Goal: Task Accomplishment & Management: Manage account settings

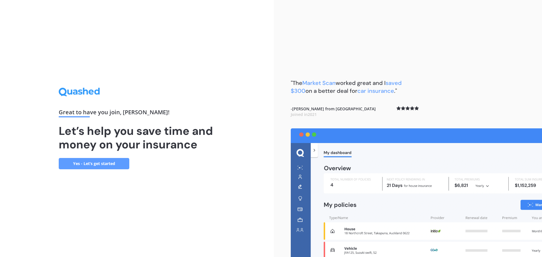
click at [121, 162] on link "Yes - Let’s get started" at bounding box center [94, 163] width 71 height 11
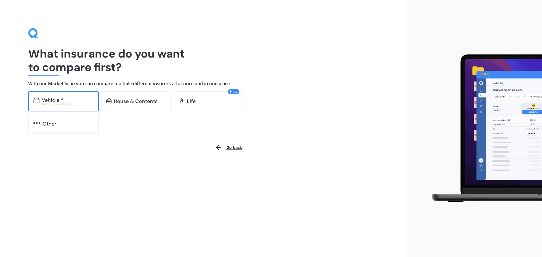
click at [71, 100] on div "Vehicle *" at bounding box center [68, 100] width 52 height 6
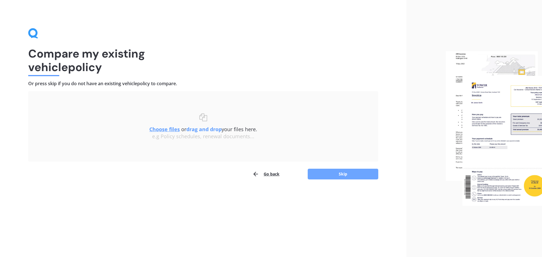
click at [343, 172] on button "Skip" at bounding box center [343, 174] width 71 height 11
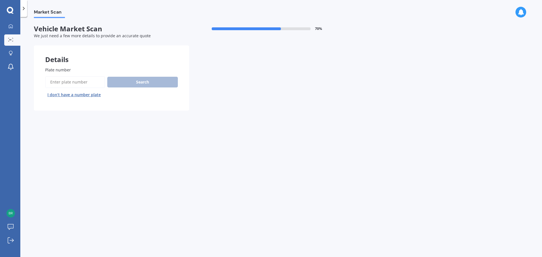
click at [88, 85] on input "Plate number" at bounding box center [75, 82] width 60 height 12
type input "DAQ396"
click at [145, 84] on button "Search" at bounding box center [142, 82] width 71 height 11
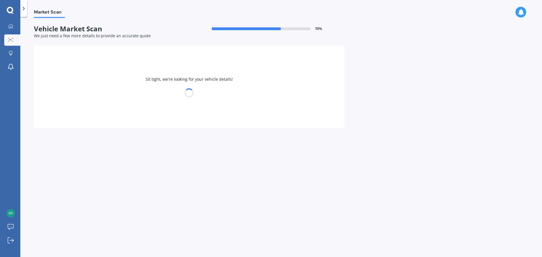
select select "TOYOTA"
select select "COROLLA"
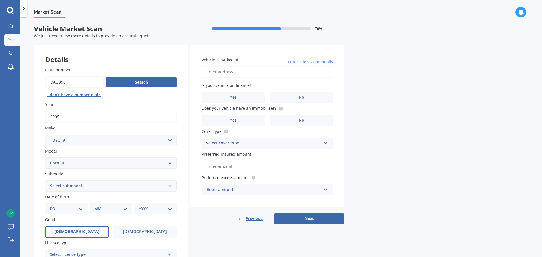
click at [78, 230] on span "[DEMOGRAPHIC_DATA]" at bounding box center [76, 231] width 45 height 5
click at [0, 0] on input "[DEMOGRAPHIC_DATA]" at bounding box center [0, 0] width 0 height 0
click at [81, 209] on select "DD 01 02 03 04 05 06 07 08 09 10 11 12 13 14 15 16 17 18 19 20 21 22 23 24 25 2…" at bounding box center [66, 209] width 33 height 6
select select "26"
click at [54, 206] on select "DD 01 02 03 04 05 06 07 08 09 10 11 12 13 14 15 16 17 18 19 20 21 22 23 24 25 2…" at bounding box center [66, 209] width 33 height 6
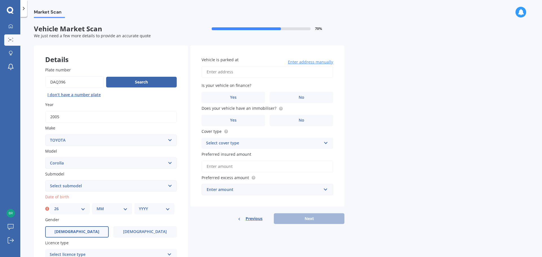
click at [127, 208] on select "MM 01 02 03 04 05 06 07 08 09 10 11 12" at bounding box center [111, 209] width 31 height 6
select select "07"
click at [96, 206] on select "MM 01 02 03 04 05 06 07 08 09 10 11 12" at bounding box center [111, 209] width 31 height 6
click at [167, 207] on select "YYYY 2025 2024 2023 2022 2021 2020 2019 2018 2017 2016 2015 2014 2013 2012 2011…" at bounding box center [154, 209] width 31 height 6
select select "1984"
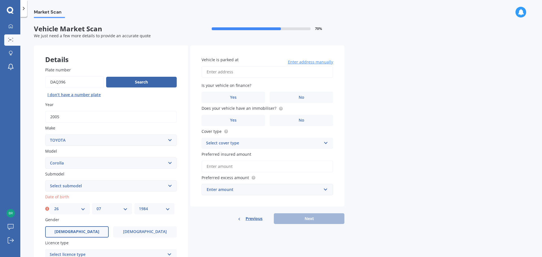
click at [139, 206] on select "YYYY 2025 2024 2023 2022 2021 2020 2019 2018 2017 2016 2015 2014 2013 2012 2011…" at bounding box center [154, 209] width 31 height 6
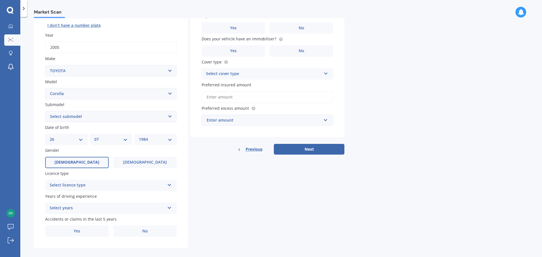
scroll to position [75, 0]
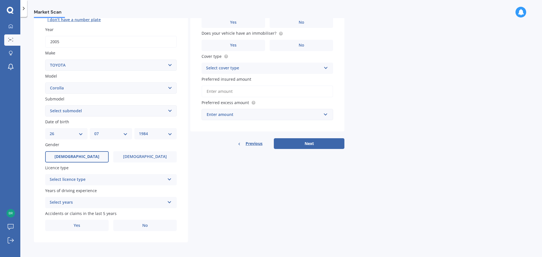
click at [170, 179] on icon at bounding box center [169, 178] width 5 height 4
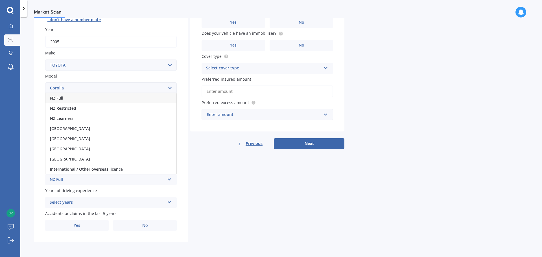
click at [117, 96] on div "NZ Full" at bounding box center [110, 98] width 131 height 10
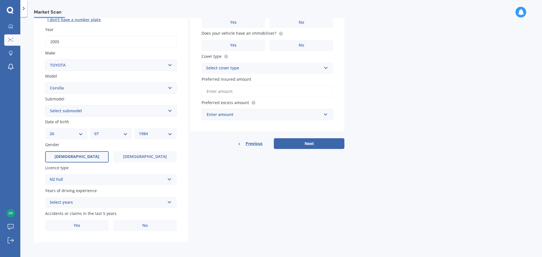
click at [169, 203] on icon at bounding box center [169, 201] width 5 height 4
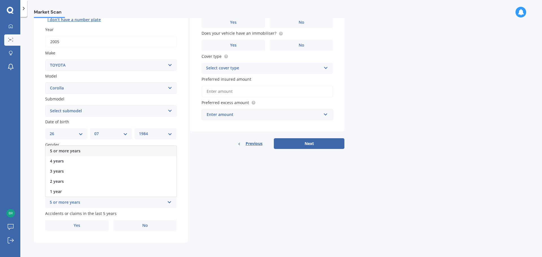
click at [137, 150] on div "5 or more years" at bounding box center [110, 151] width 131 height 10
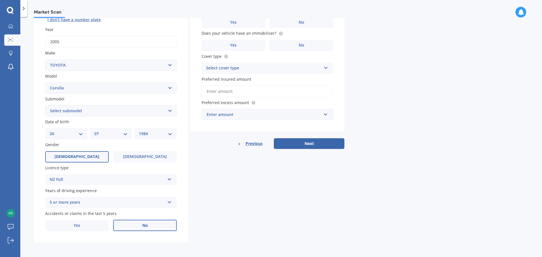
click at [146, 225] on span "No" at bounding box center [145, 225] width 6 height 5
click at [0, 0] on input "No" at bounding box center [0, 0] width 0 height 0
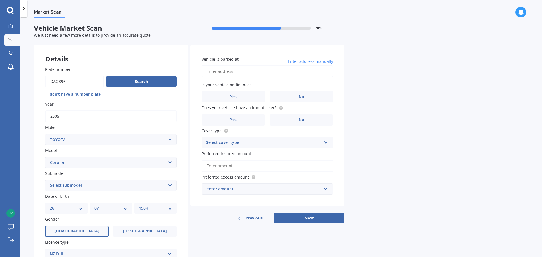
scroll to position [0, 0]
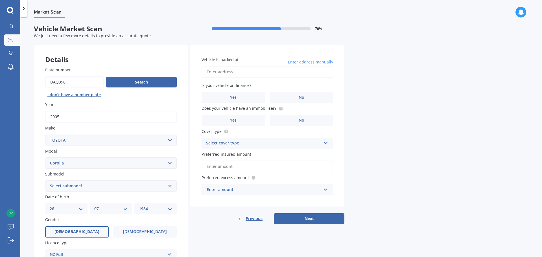
click at [243, 72] on input "Vehicle is parked at" at bounding box center [266, 72] width 131 height 12
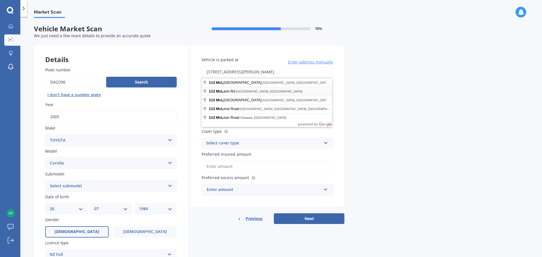
type input "[STREET_ADDRESS][PERSON_NAME]"
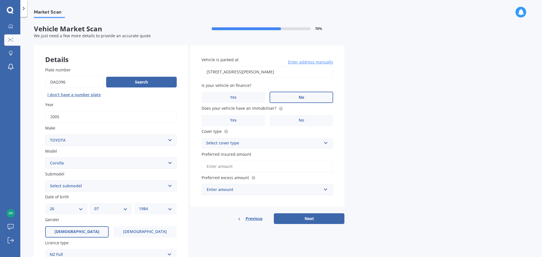
click at [299, 97] on span "No" at bounding box center [302, 97] width 6 height 5
click at [0, 0] on input "No" at bounding box center [0, 0] width 0 height 0
click at [307, 119] on label "No" at bounding box center [300, 120] width 63 height 11
click at [0, 0] on input "No" at bounding box center [0, 0] width 0 height 0
click at [304, 145] on div "Select cover type" at bounding box center [263, 143] width 115 height 7
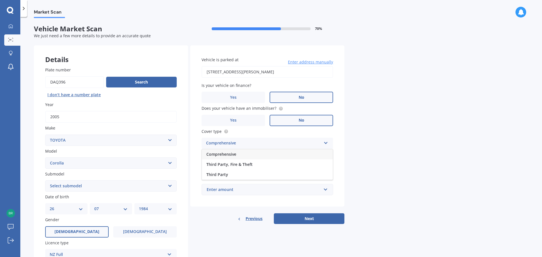
click at [304, 153] on div "Comprehensive" at bounding box center [267, 154] width 131 height 10
click at [299, 164] on input "Preferred insured amount" at bounding box center [266, 167] width 131 height 12
click at [326, 188] on input "text" at bounding box center [265, 189] width 126 height 11
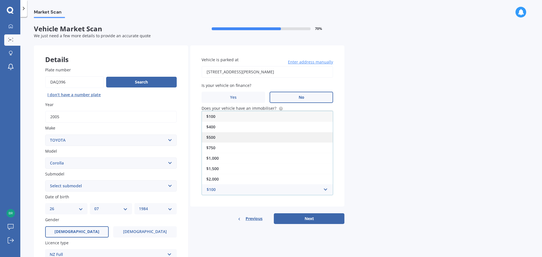
click at [297, 134] on div "$500" at bounding box center [267, 137] width 131 height 10
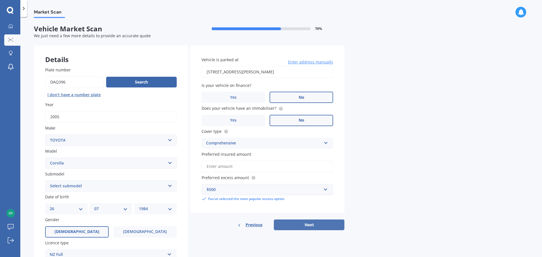
click at [312, 224] on button "Next" at bounding box center [309, 225] width 71 height 11
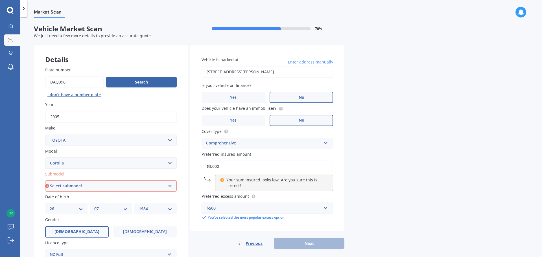
click at [211, 166] on input "$3,000" at bounding box center [266, 167] width 131 height 12
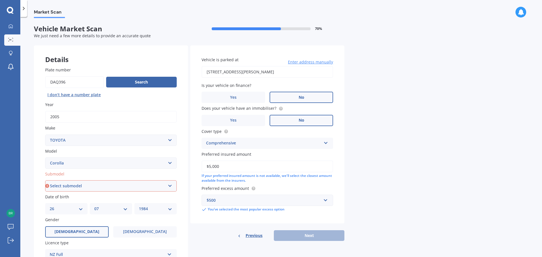
type input "$5,000"
click at [307, 234] on div "Previous Next" at bounding box center [267, 235] width 154 height 11
click at [174, 183] on select "Select submodel (All other) Axio Diesel [PERSON_NAME] 2WD [PERSON_NAME] 4WD FXG…" at bounding box center [110, 185] width 131 height 11
select select "GX WAGON MANUAL"
click at [45, 180] on select "Select submodel (All other) Axio Diesel [PERSON_NAME] 2WD [PERSON_NAME] 4WD FXG…" at bounding box center [110, 185] width 131 height 11
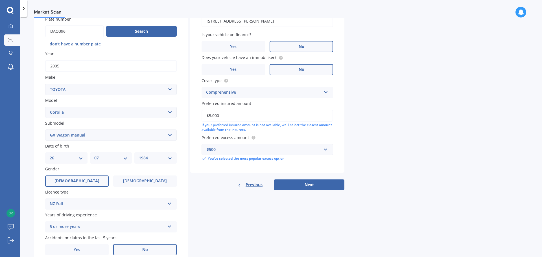
scroll to position [56, 0]
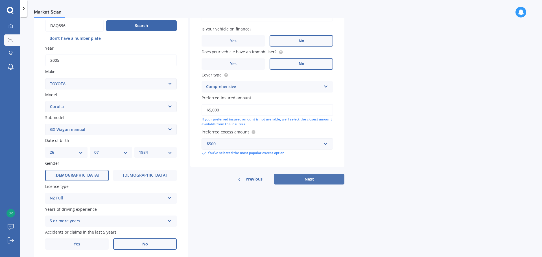
click at [318, 179] on button "Next" at bounding box center [309, 179] width 71 height 11
select select "26"
select select "07"
select select "1984"
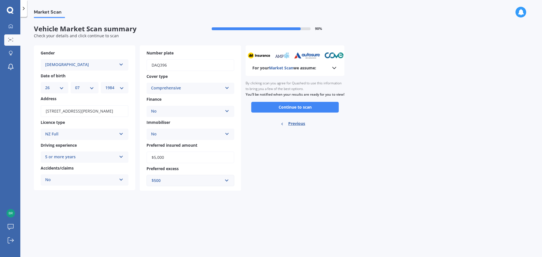
scroll to position [0, 0]
click at [306, 113] on button "Continue to scan" at bounding box center [294, 107] width 87 height 11
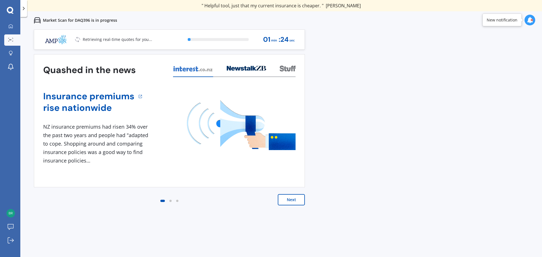
click at [293, 195] on button "Next" at bounding box center [291, 199] width 27 height 11
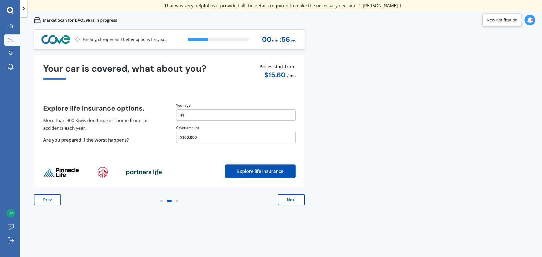
click at [291, 198] on button "Next" at bounding box center [291, 199] width 27 height 11
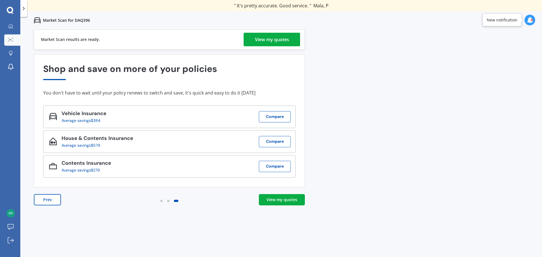
click at [286, 200] on div "View my quotes" at bounding box center [281, 200] width 31 height 6
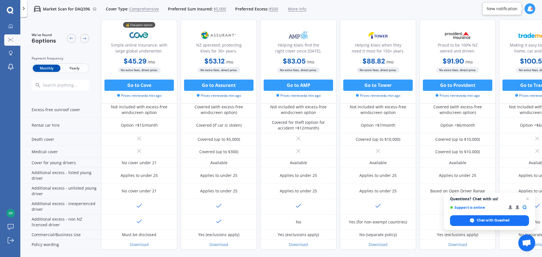
scroll to position [254, 0]
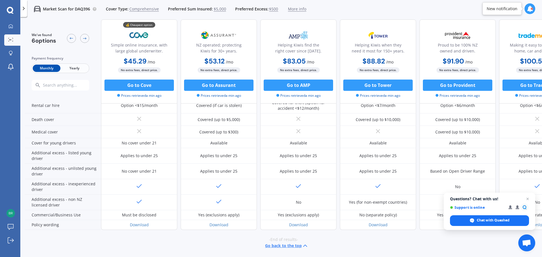
click at [304, 242] on icon at bounding box center [305, 245] width 7 height 7
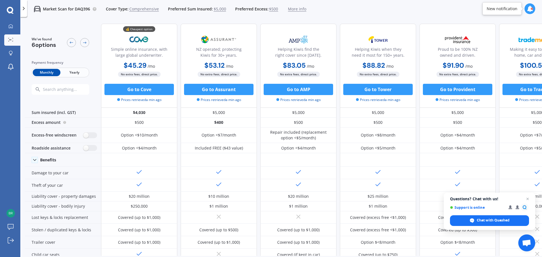
scroll to position [0, 0]
click at [23, 10] on polyline at bounding box center [23, 8] width 1 height 3
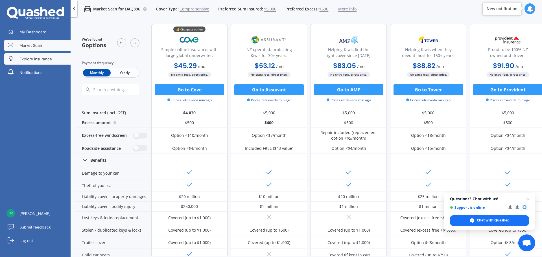
click at [24, 58] on span "Explore insurance" at bounding box center [35, 59] width 32 height 6
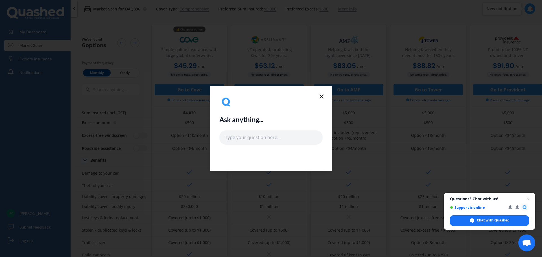
click at [322, 97] on line at bounding box center [321, 96] width 3 height 3
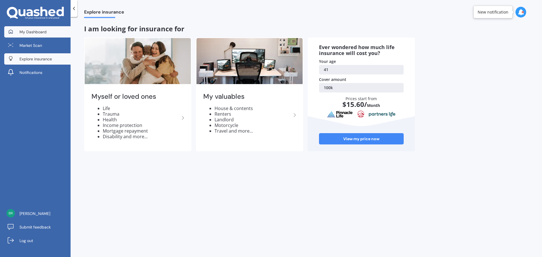
click at [32, 32] on span "My Dashboard" at bounding box center [32, 32] width 27 height 6
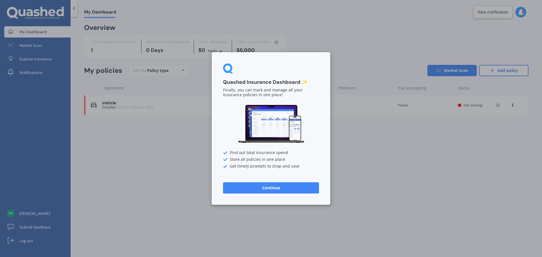
click at [296, 184] on button "Continue" at bounding box center [271, 187] width 96 height 11
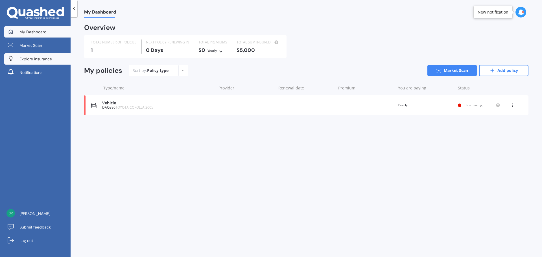
click at [43, 60] on span "Explore insurance" at bounding box center [35, 59] width 32 height 6
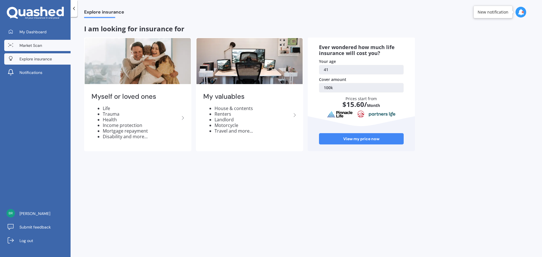
click at [33, 47] on span "Market Scan" at bounding box center [30, 46] width 23 height 6
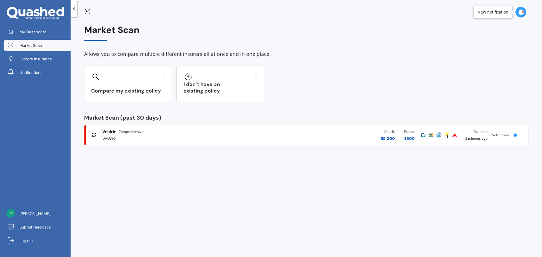
click at [73, 10] on icon at bounding box center [74, 9] width 6 height 6
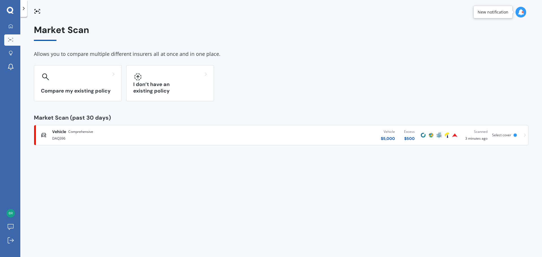
click at [6, 12] on div at bounding box center [10, 10] width 20 height 7
click at [10, 11] on icon at bounding box center [10, 10] width 7 height 7
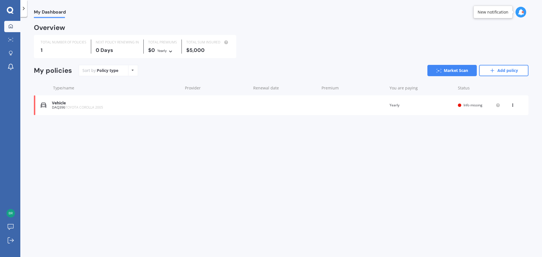
click at [24, 10] on icon at bounding box center [24, 9] width 6 height 6
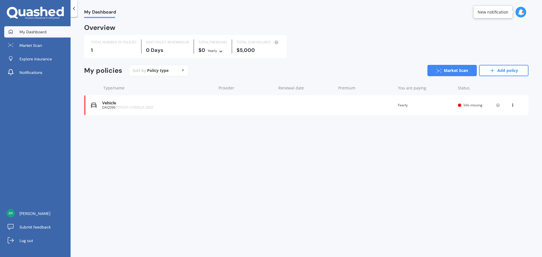
click at [24, 10] on icon at bounding box center [21, 12] width 7 height 7
click at [499, 67] on link "Add policy" at bounding box center [503, 70] width 49 height 11
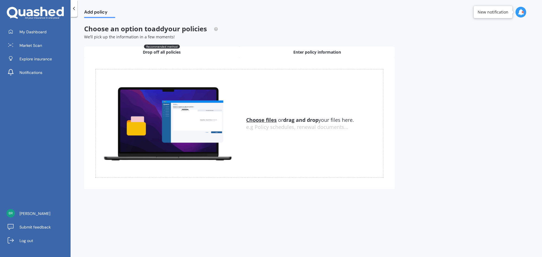
click at [292, 52] on div "Enter policy information" at bounding box center [316, 52] width 155 height 11
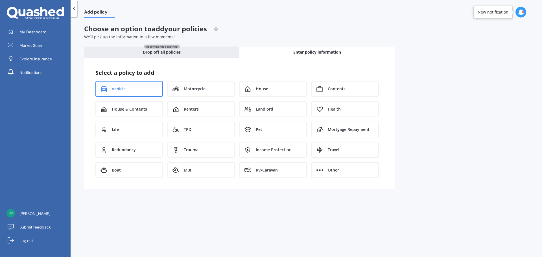
click at [114, 86] on span "Vehicle" at bounding box center [119, 89] width 14 height 6
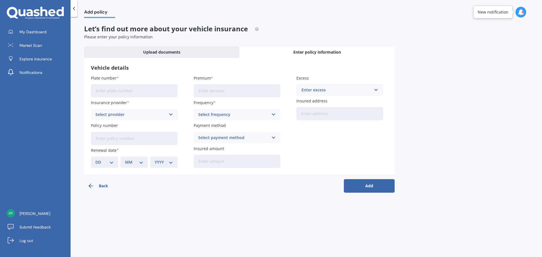
click at [161, 90] on input "Plate number" at bounding box center [134, 90] width 87 height 13
click at [144, 92] on input "RDM" at bounding box center [134, 90] width 87 height 13
type input "RDM399"
click at [136, 113] on div "Select provider" at bounding box center [130, 114] width 70 height 6
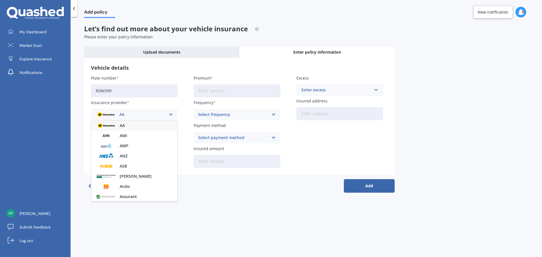
click at [204, 200] on div "Add policy Let’s find out more about your vehicle insurance Please enter your p…" at bounding box center [306, 138] width 471 height 240
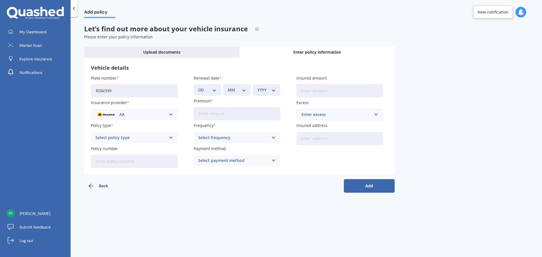
click at [168, 138] on div "Select policy type Comprehensive Third Party, Fire & Theft Third Party" at bounding box center [134, 137] width 87 height 11
click at [158, 146] on div "Comprehensive" at bounding box center [134, 149] width 86 height 10
click at [158, 160] on input "Policy number" at bounding box center [134, 161] width 87 height 13
paste input "P00007174101"
type input "P00007174101"
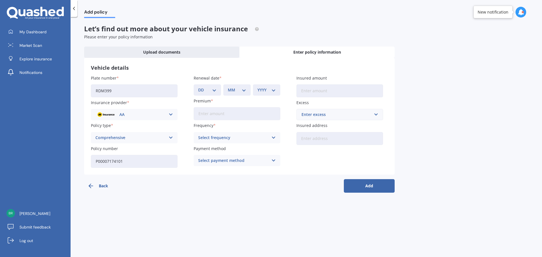
click at [215, 90] on select "DD 01 02 03 04 05 06 07 08 09 10 11 12 13 14 15 16 17 18 19 20 21 22 23 24 25 2…" at bounding box center [207, 90] width 18 height 6
select select "19"
click at [198, 87] on select "DD 01 02 03 04 05 06 07 08 09 10 11 12 13 14 15 16 17 18 19 20 21 22 23 24 25 2…" at bounding box center [207, 90] width 18 height 6
click at [242, 89] on select "MM 01 02 03 04 05 06 07 08 09 10 11 12" at bounding box center [237, 90] width 18 height 6
select select "05"
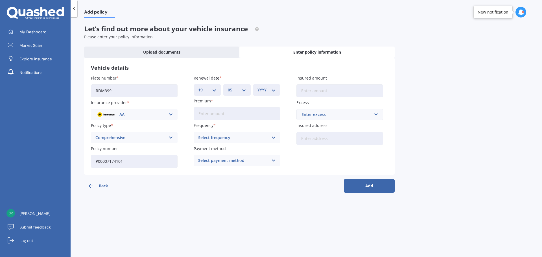
click at [228, 87] on select "MM 01 02 03 04 05 06 07 08 09 10 11 12" at bounding box center [237, 90] width 18 height 6
click at [274, 90] on select "YYYY 2027 2026 2025 2024 2023 2022 2021 2020 2019 2018 2017 2016 2015 2014 2013…" at bounding box center [266, 90] width 18 height 6
select select "2026"
click at [257, 87] on select "YYYY 2027 2026 2025 2024 2023 2022 2021 2020 2019 2018 2017 2016 2015 2014 2013…" at bounding box center [266, 90] width 18 height 6
click at [249, 115] on input "Premium" at bounding box center [237, 113] width 87 height 13
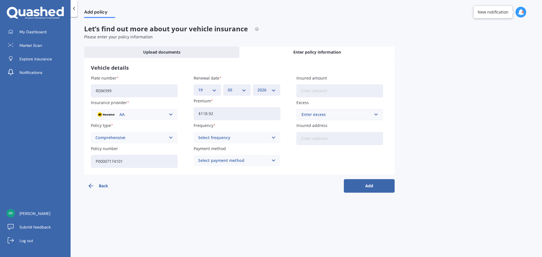
type input "$118.92"
click at [274, 139] on icon at bounding box center [273, 138] width 5 height 6
click at [260, 177] on div "Monthly" at bounding box center [237, 179] width 86 height 10
click at [274, 160] on icon at bounding box center [273, 160] width 5 height 6
click at [270, 169] on div "Direct debit - bank account" at bounding box center [237, 171] width 86 height 10
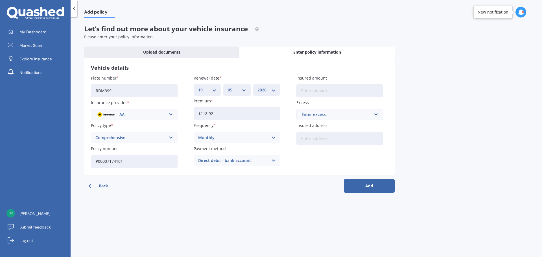
click at [333, 91] on input "Insured amount" at bounding box center [339, 90] width 87 height 13
type input "$35,000"
click at [339, 114] on div "Enter excess" at bounding box center [336, 114] width 70 height 6
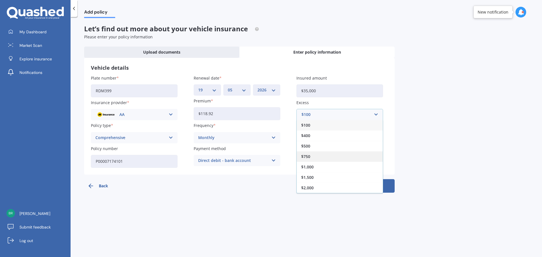
click at [324, 155] on div "$750" at bounding box center [340, 156] width 86 height 10
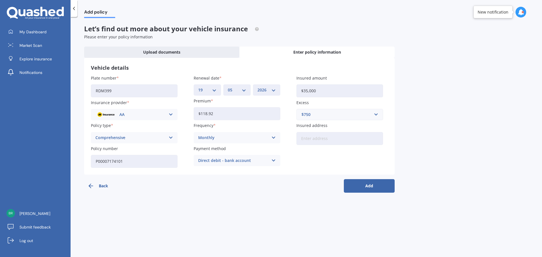
click at [329, 138] on input "Insured address" at bounding box center [339, 138] width 87 height 13
type input "[STREET_ADDRESS][PERSON_NAME]"
click at [367, 186] on button "Add" at bounding box center [369, 186] width 51 height 14
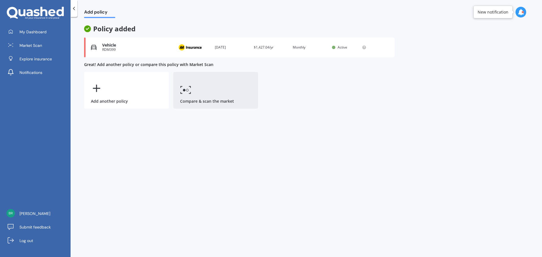
click at [188, 89] on icon at bounding box center [185, 90] width 11 height 8
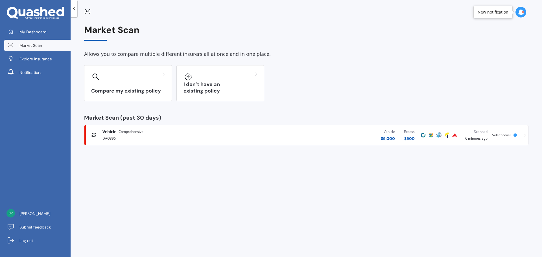
click at [87, 11] on icon at bounding box center [87, 11] width 7 height 7
